Goal: Task Accomplishment & Management: Complete application form

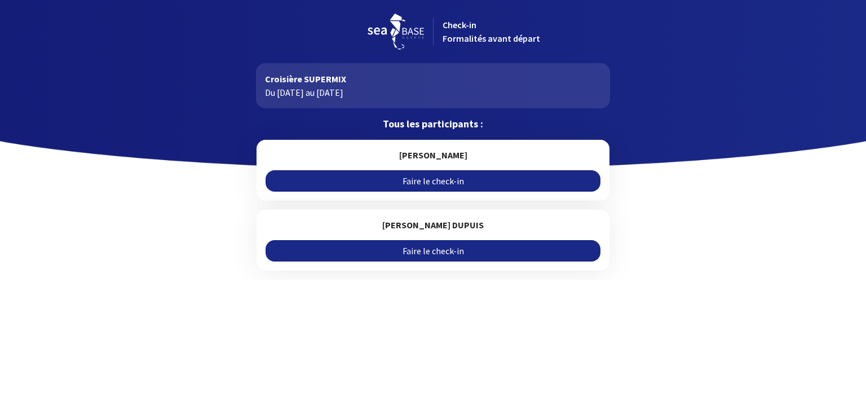
click at [448, 178] on link "Faire le check-in" at bounding box center [433, 180] width 334 height 21
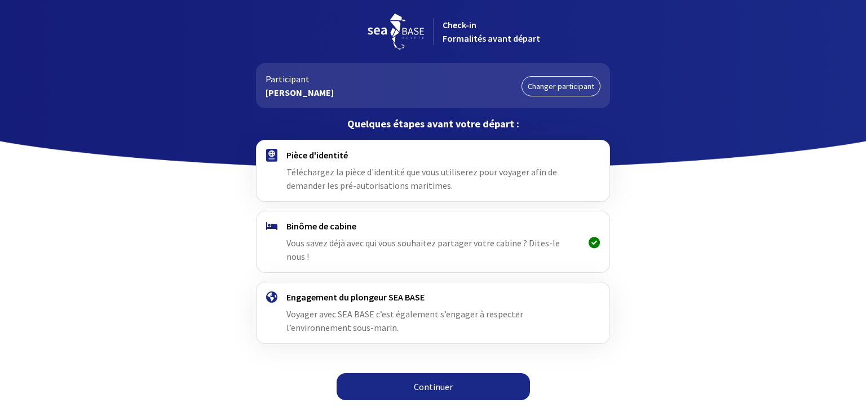
click at [440, 373] on link "Continuer" at bounding box center [433, 386] width 193 height 27
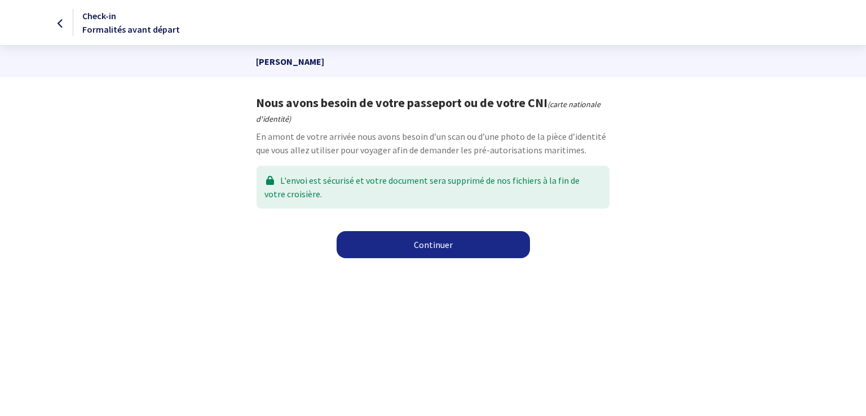
click at [430, 242] on link "Continuer" at bounding box center [433, 244] width 193 height 27
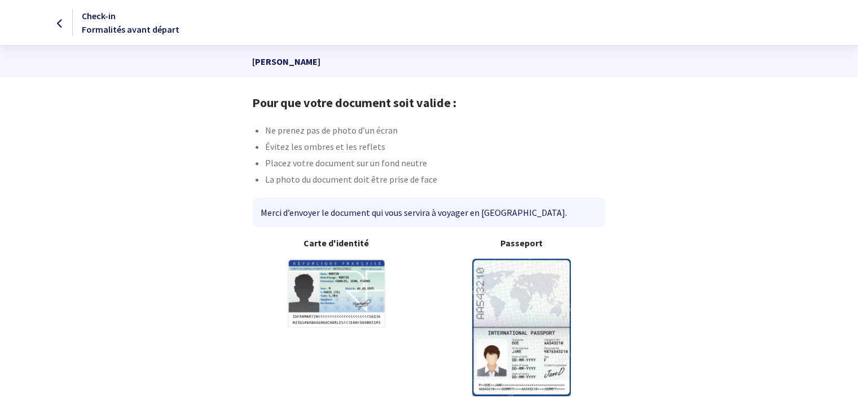
scroll to position [36, 0]
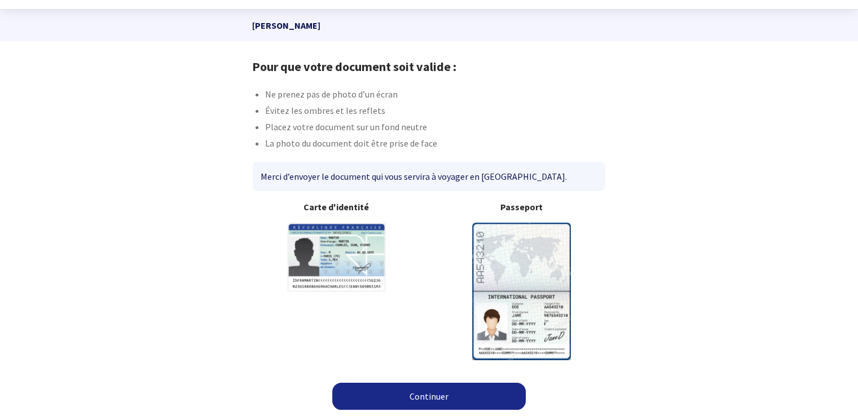
click at [444, 395] on link "Continuer" at bounding box center [428, 396] width 193 height 27
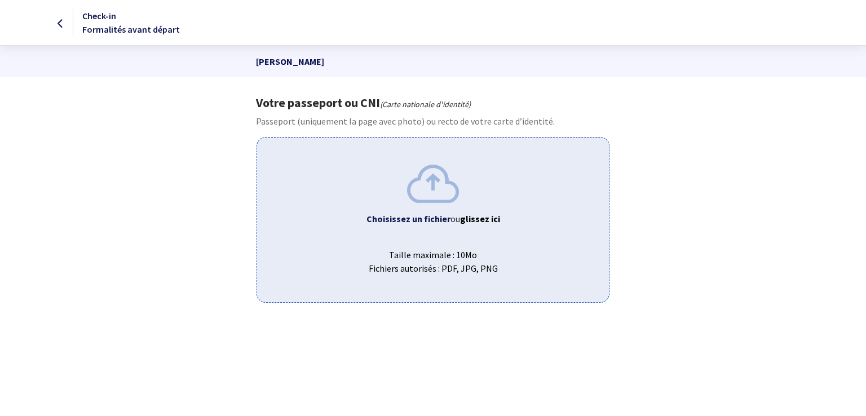
click at [436, 218] on b "Choisissez un fichier" at bounding box center [408, 218] width 84 height 11
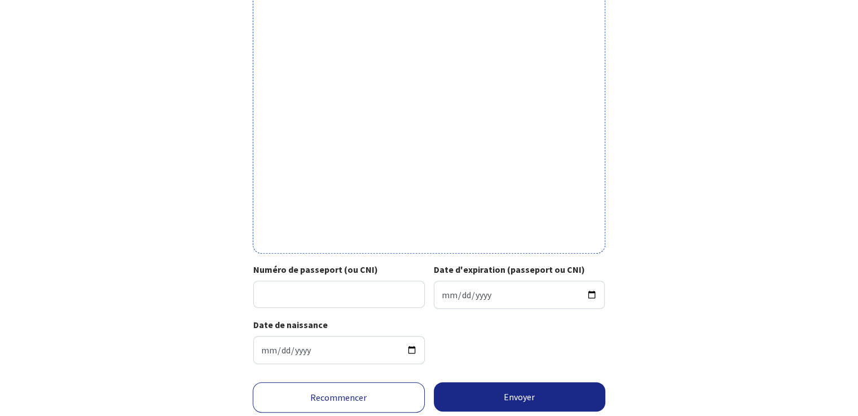
scroll to position [376, 0]
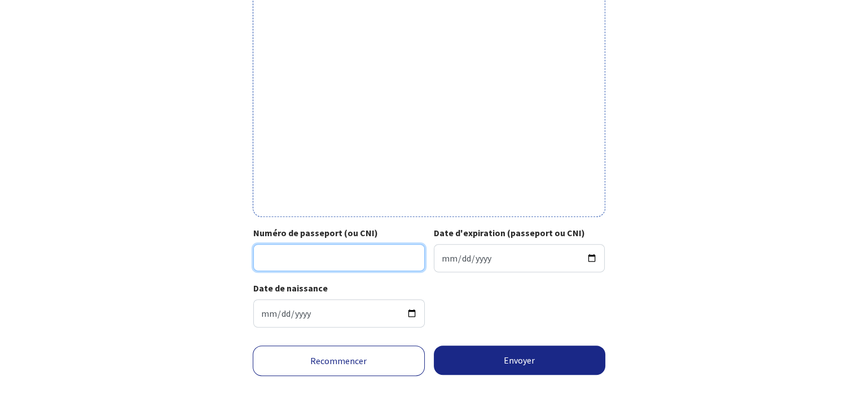
click at [346, 257] on input "Numéro de passeport (ou CNI)" at bounding box center [338, 257] width 171 height 27
click at [660, 280] on div "Votre passeport ou CNI Passeport (uniquement la page avec photo) ou recto de vo…" at bounding box center [429, 28] width 637 height 617
click at [366, 250] on input "Numéro de passeport (ou CNI)" at bounding box center [338, 257] width 171 height 27
type input "22DD29239"
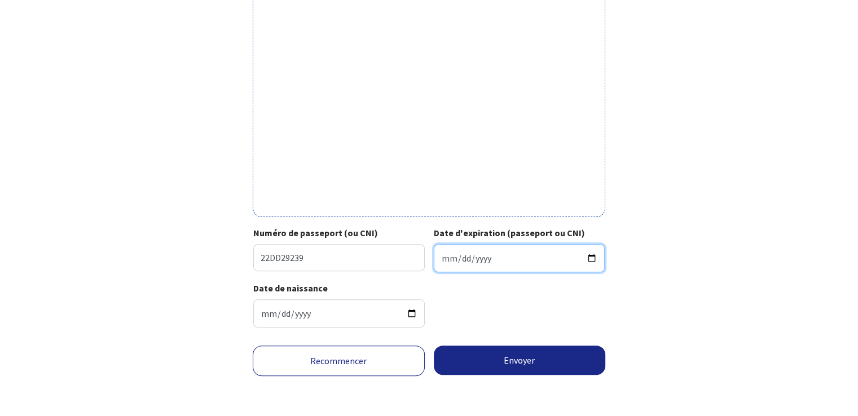
click at [593, 258] on input "Date d'expiration (passeport ou CNI)" at bounding box center [519, 258] width 171 height 28
click at [449, 256] on input "[DATE]" at bounding box center [519, 258] width 171 height 28
click at [449, 255] on input "[DATE]" at bounding box center [519, 258] width 171 height 28
type input "[DATE]"
click at [509, 311] on div "Date de naissance [DATE]" at bounding box center [428, 308] width 351 height 55
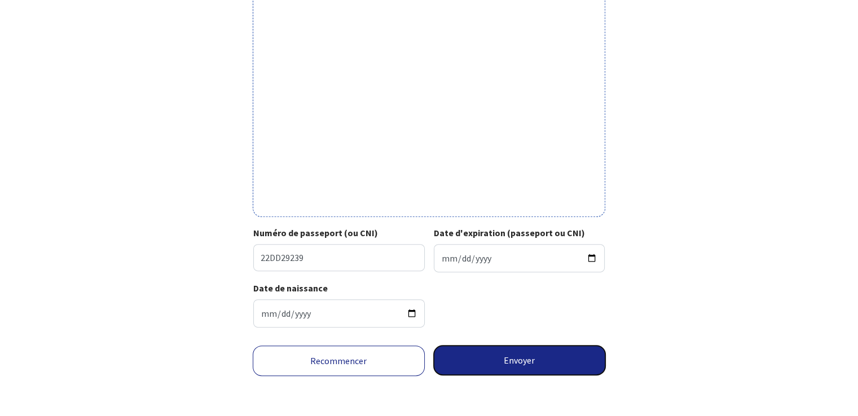
click at [519, 360] on button "Envoyer" at bounding box center [520, 360] width 172 height 29
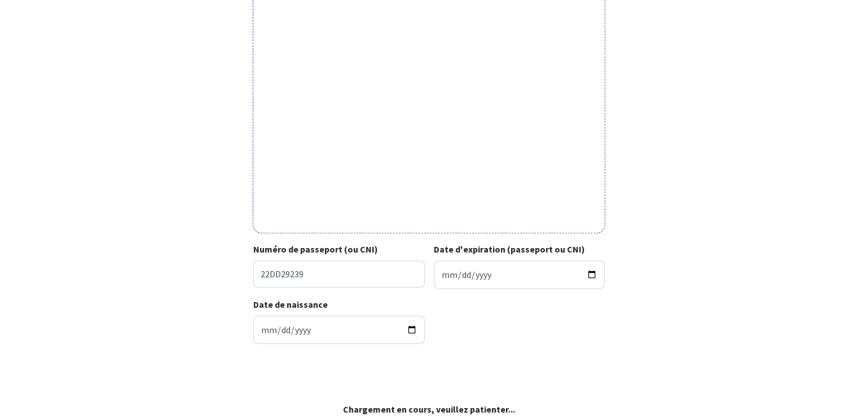
scroll to position [359, 0]
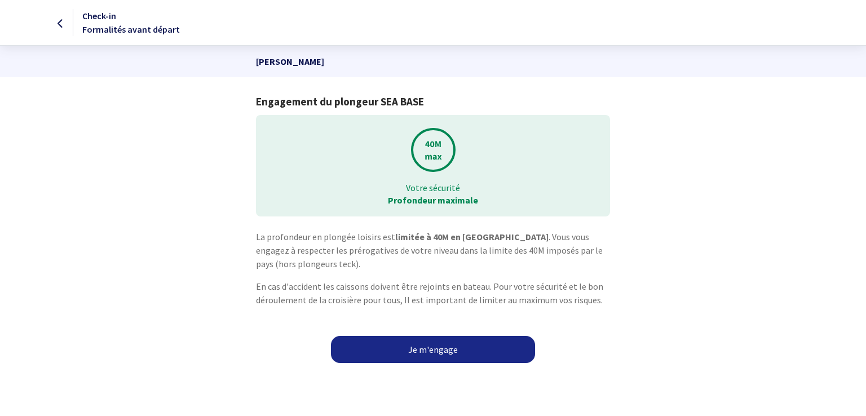
click at [447, 341] on link "Je m'engage" at bounding box center [433, 349] width 204 height 27
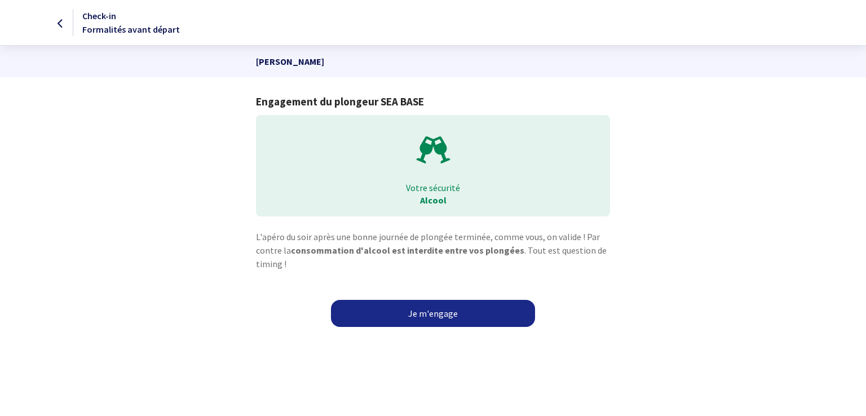
click at [450, 312] on link "Je m'engage" at bounding box center [433, 313] width 204 height 27
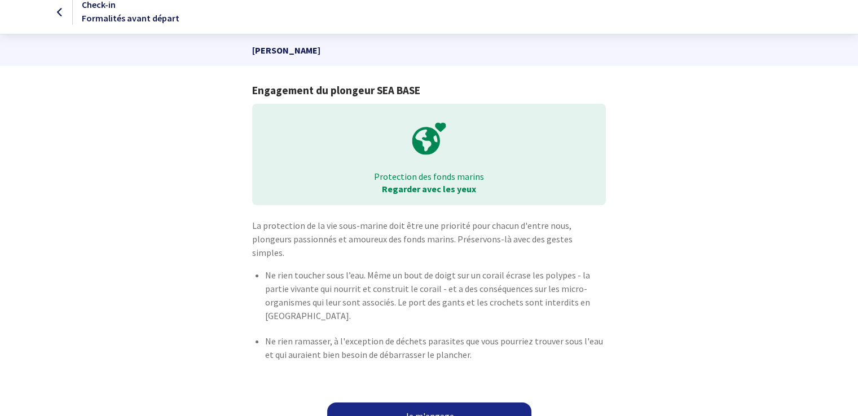
scroll to position [18, 0]
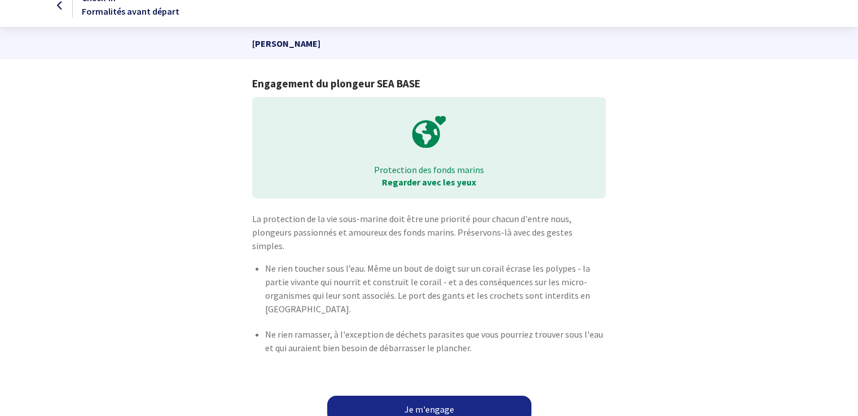
click at [413, 396] on link "Je m'engage" at bounding box center [429, 409] width 204 height 27
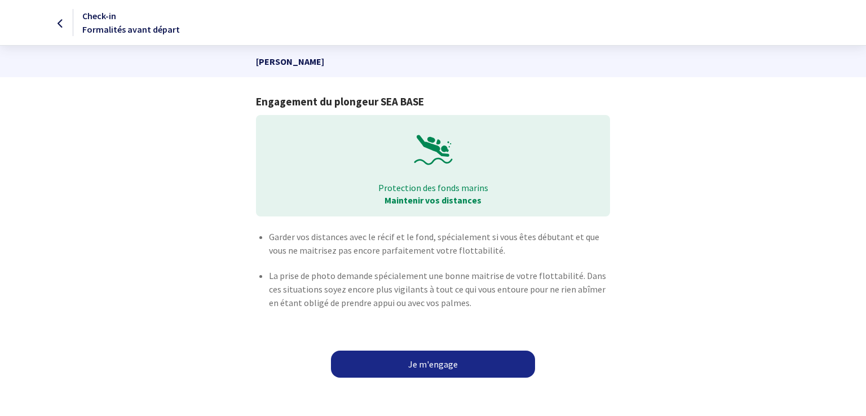
click at [422, 361] on link "Je m'engage" at bounding box center [433, 364] width 204 height 27
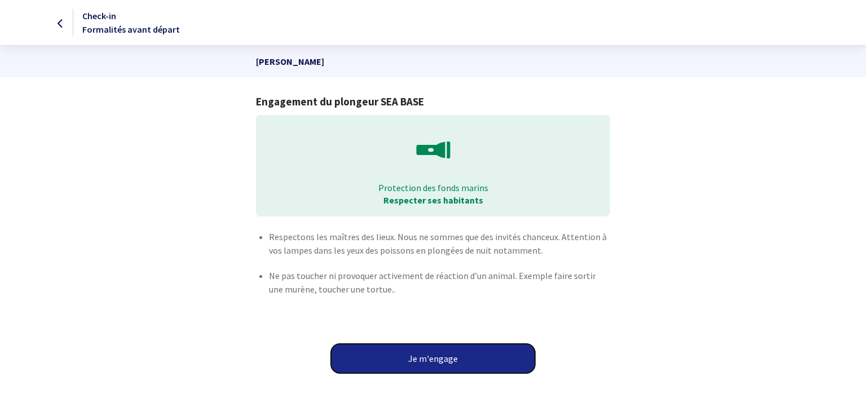
click at [433, 361] on button "Je m'engage" at bounding box center [433, 358] width 204 height 29
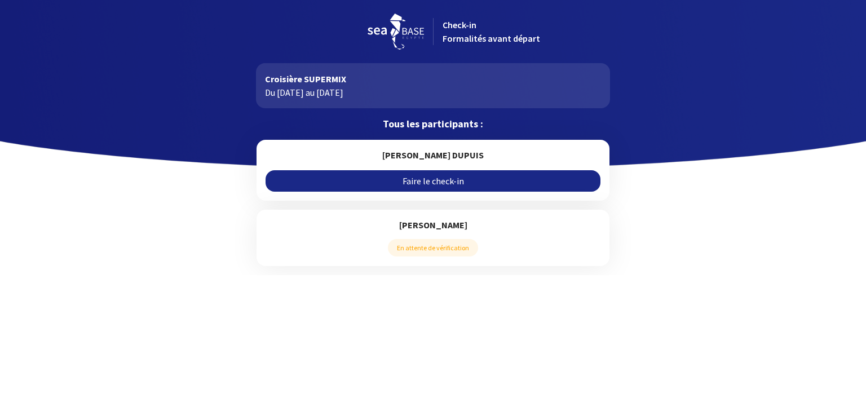
click at [439, 185] on link "Faire le check-in" at bounding box center [433, 180] width 334 height 21
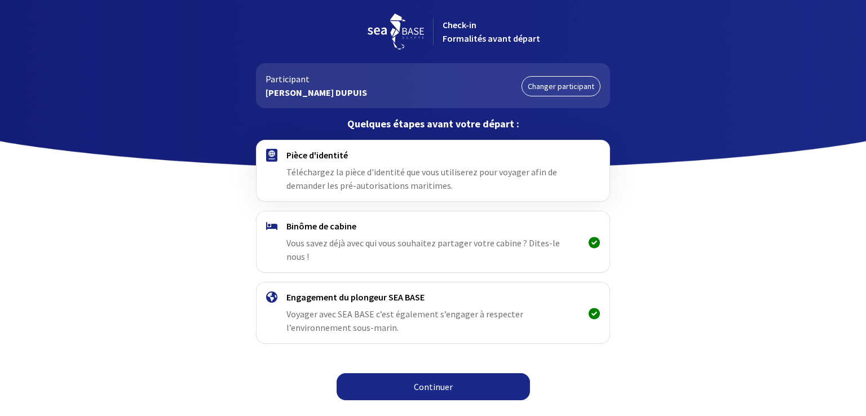
click at [434, 373] on link "Continuer" at bounding box center [433, 386] width 193 height 27
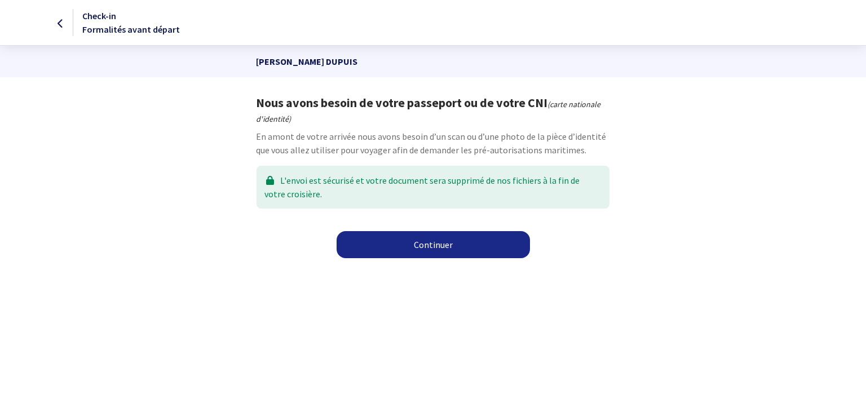
click at [434, 251] on link "Continuer" at bounding box center [433, 244] width 193 height 27
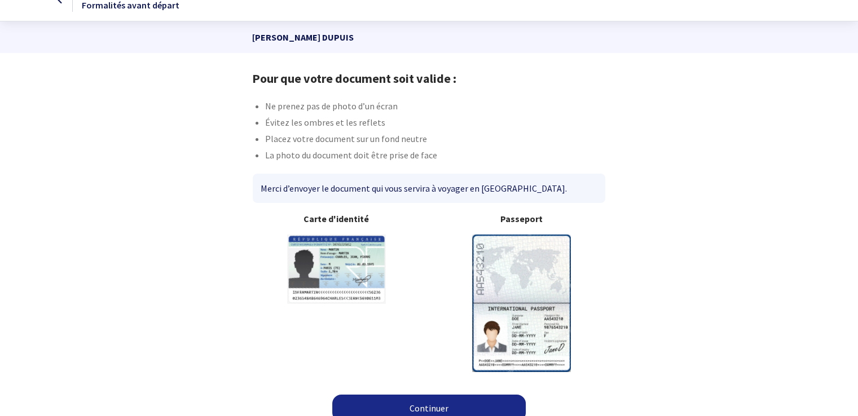
scroll to position [36, 0]
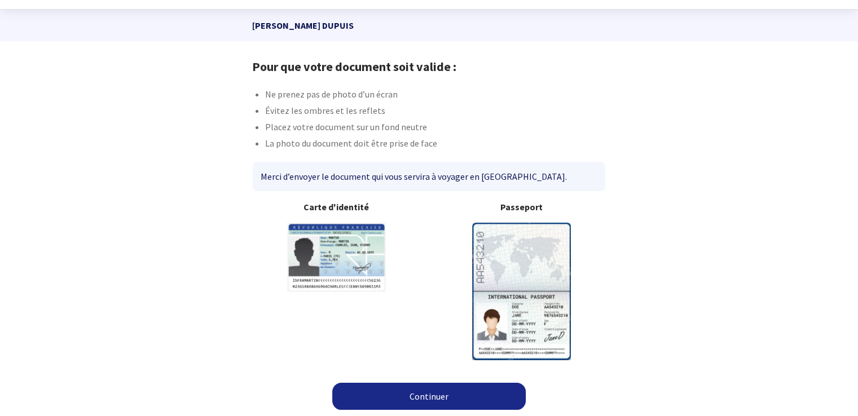
click at [413, 392] on link "Continuer" at bounding box center [428, 396] width 193 height 27
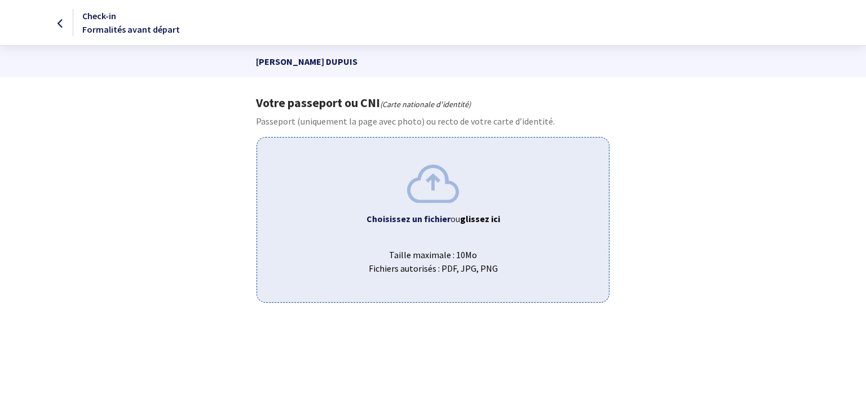
click at [436, 206] on div "Choisissez un fichier ou glissez ici Taille maximale : 10Mo Fichiers autorisés …" at bounding box center [433, 219] width 352 height 165
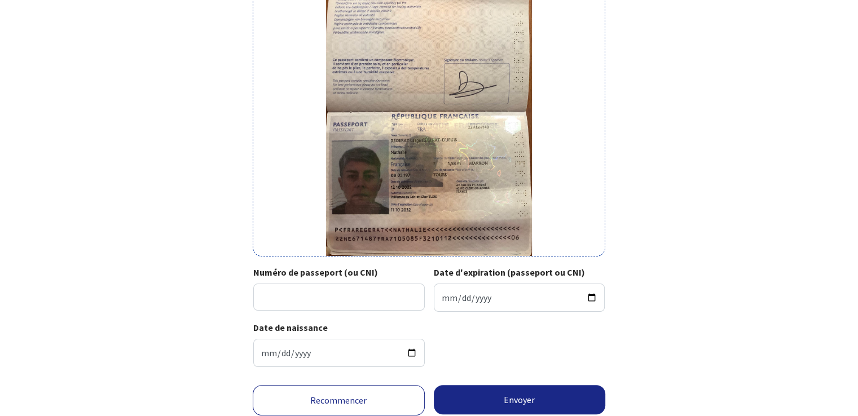
scroll to position [203, 0]
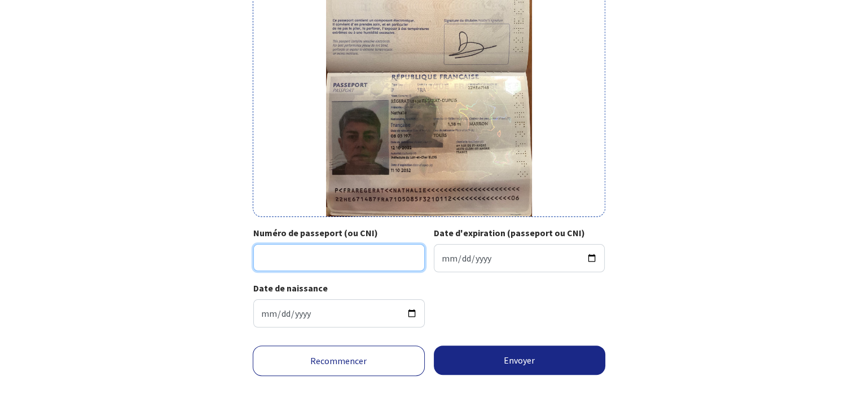
click at [332, 258] on input "Numéro de passeport (ou CNI)" at bounding box center [338, 257] width 171 height 27
type input "22HE67148"
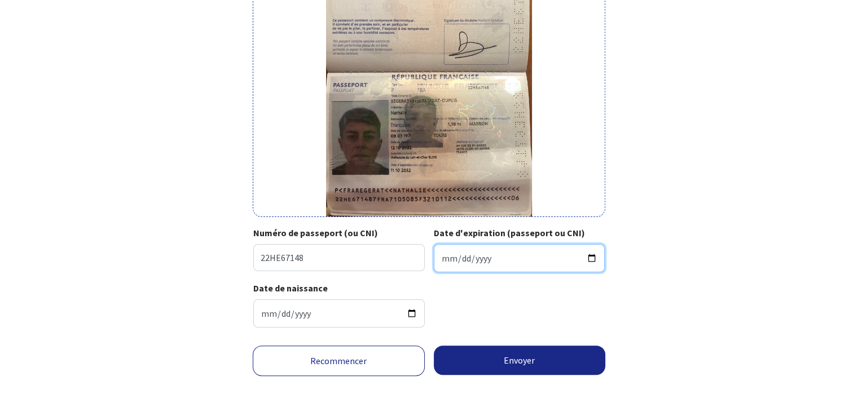
click at [458, 254] on input "Date d'expiration (passeport ou CNI)" at bounding box center [519, 258] width 171 height 28
click at [445, 255] on input "Date d'expiration (passeport ou CNI)" at bounding box center [519, 258] width 171 height 28
click at [438, 258] on input "Date d'expiration (passeport ou CNI)" at bounding box center [519, 258] width 171 height 28
click at [591, 258] on input "Date d'expiration (passeport ou CNI)" at bounding box center [519, 258] width 171 height 28
type input "[DATE]"
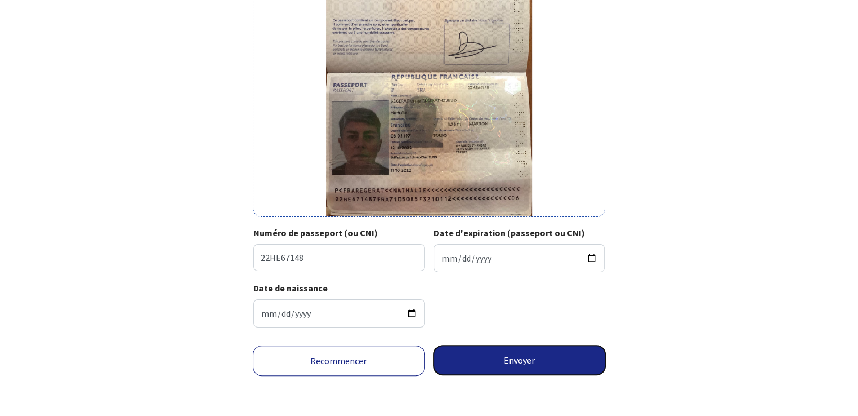
click at [515, 358] on button "Envoyer" at bounding box center [520, 360] width 172 height 29
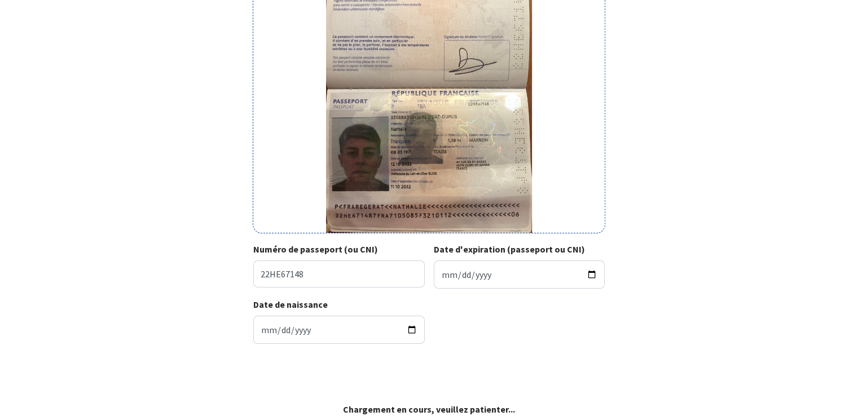
scroll to position [186, 0]
